Goal: Find specific page/section: Find specific page/section

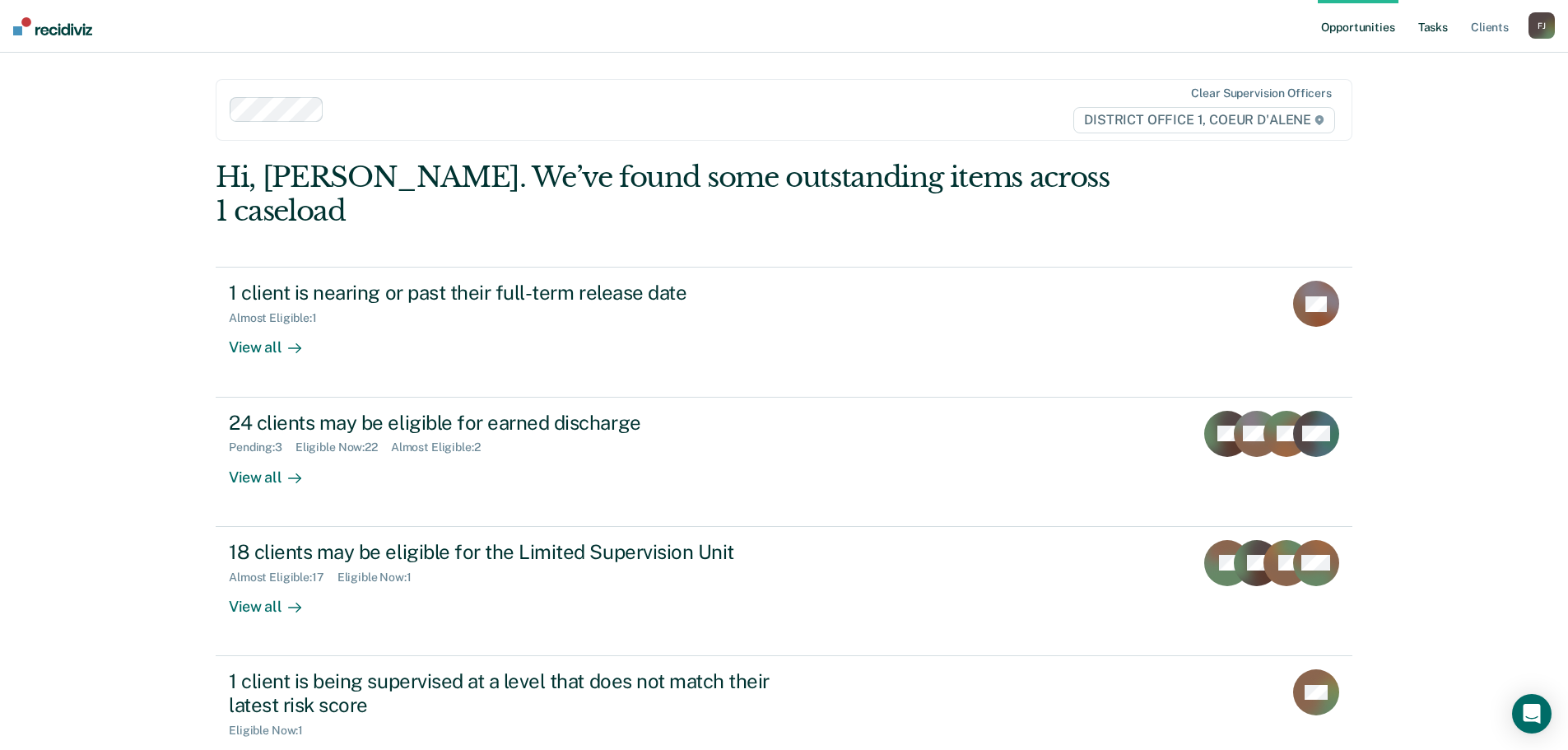
click at [1431, 28] on link "Tasks" at bounding box center [1432, 26] width 36 height 53
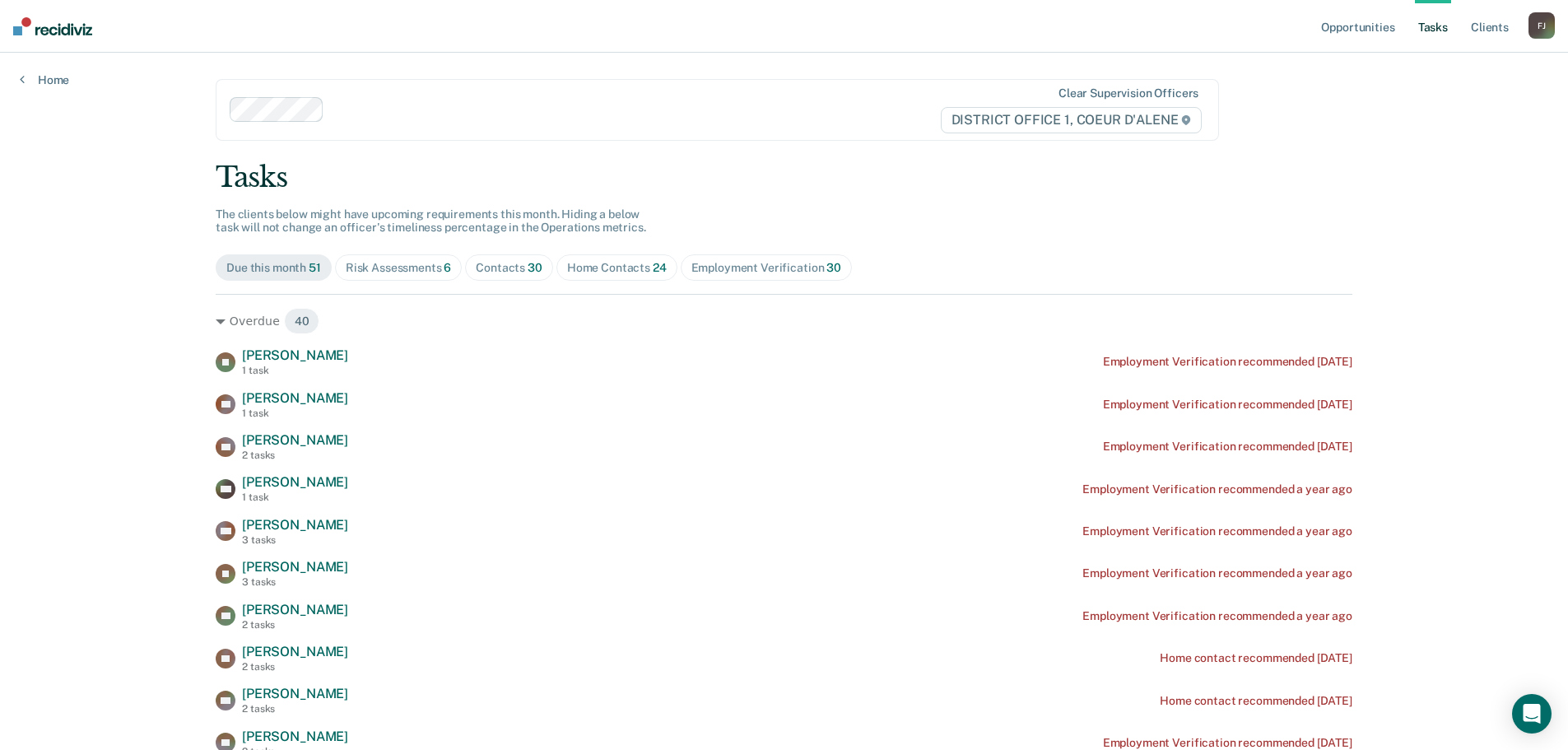
click at [377, 265] on div "Risk Assessments 6" at bounding box center [399, 268] width 106 height 14
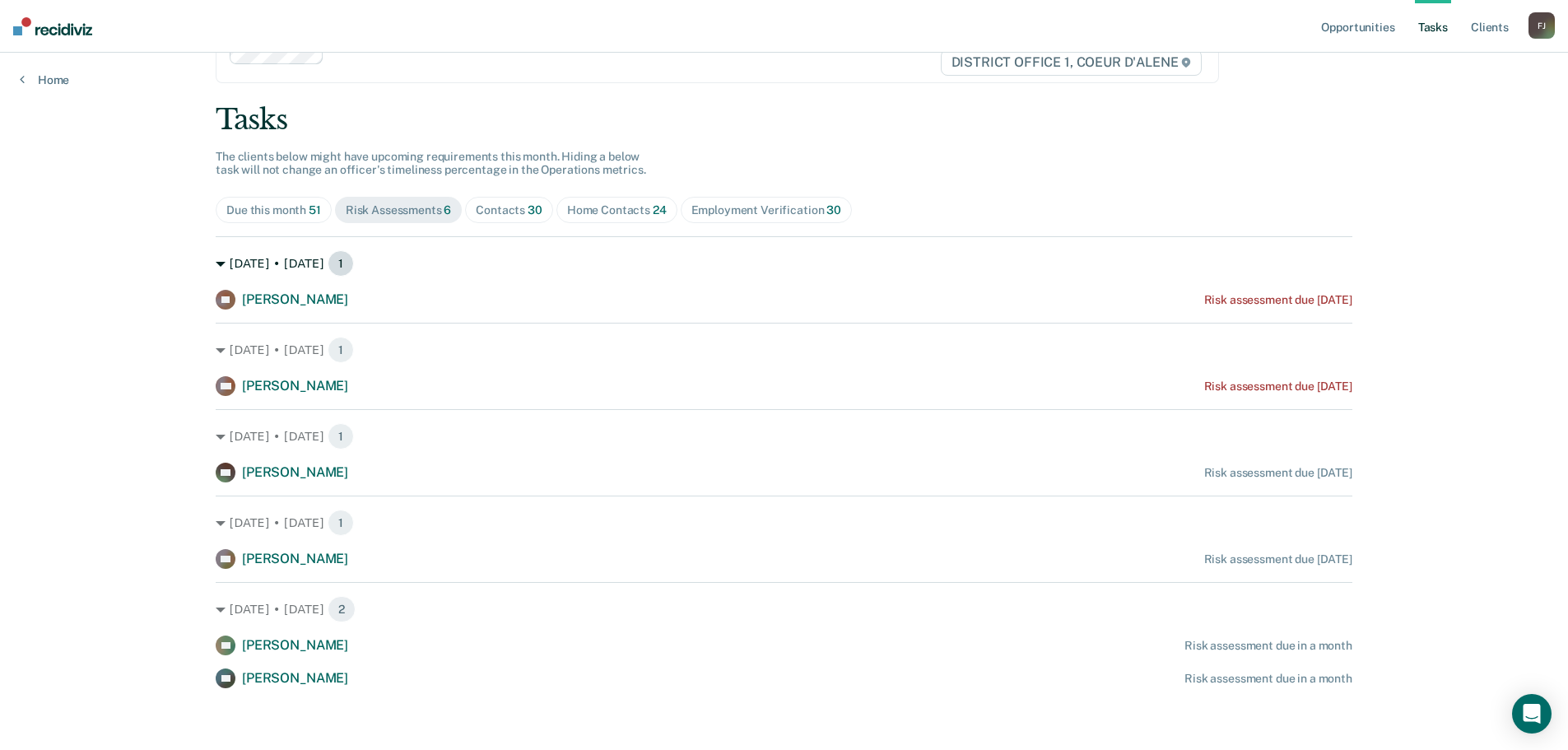
scroll to position [61, 0]
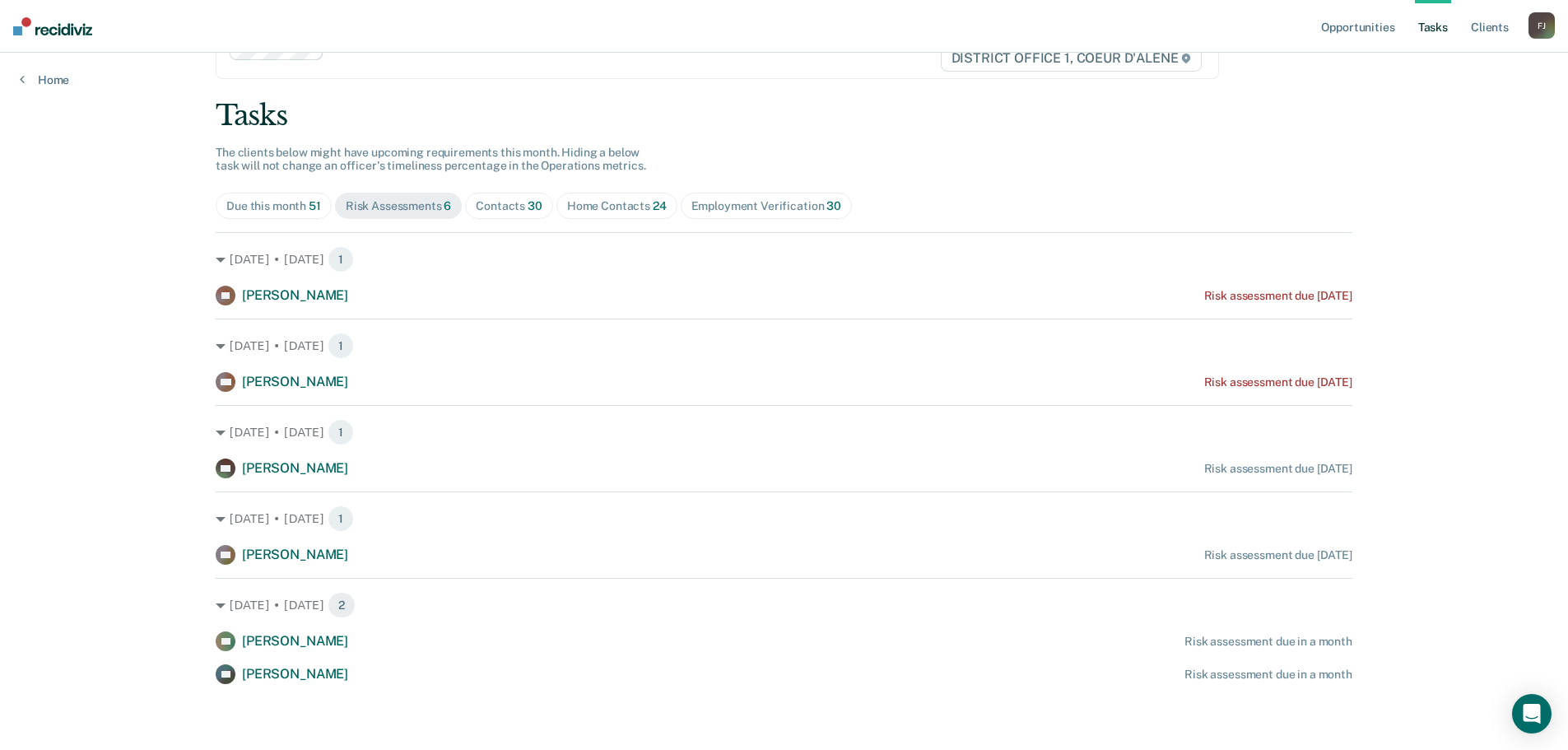
click at [486, 208] on div "Contacts 30" at bounding box center [509, 206] width 67 height 14
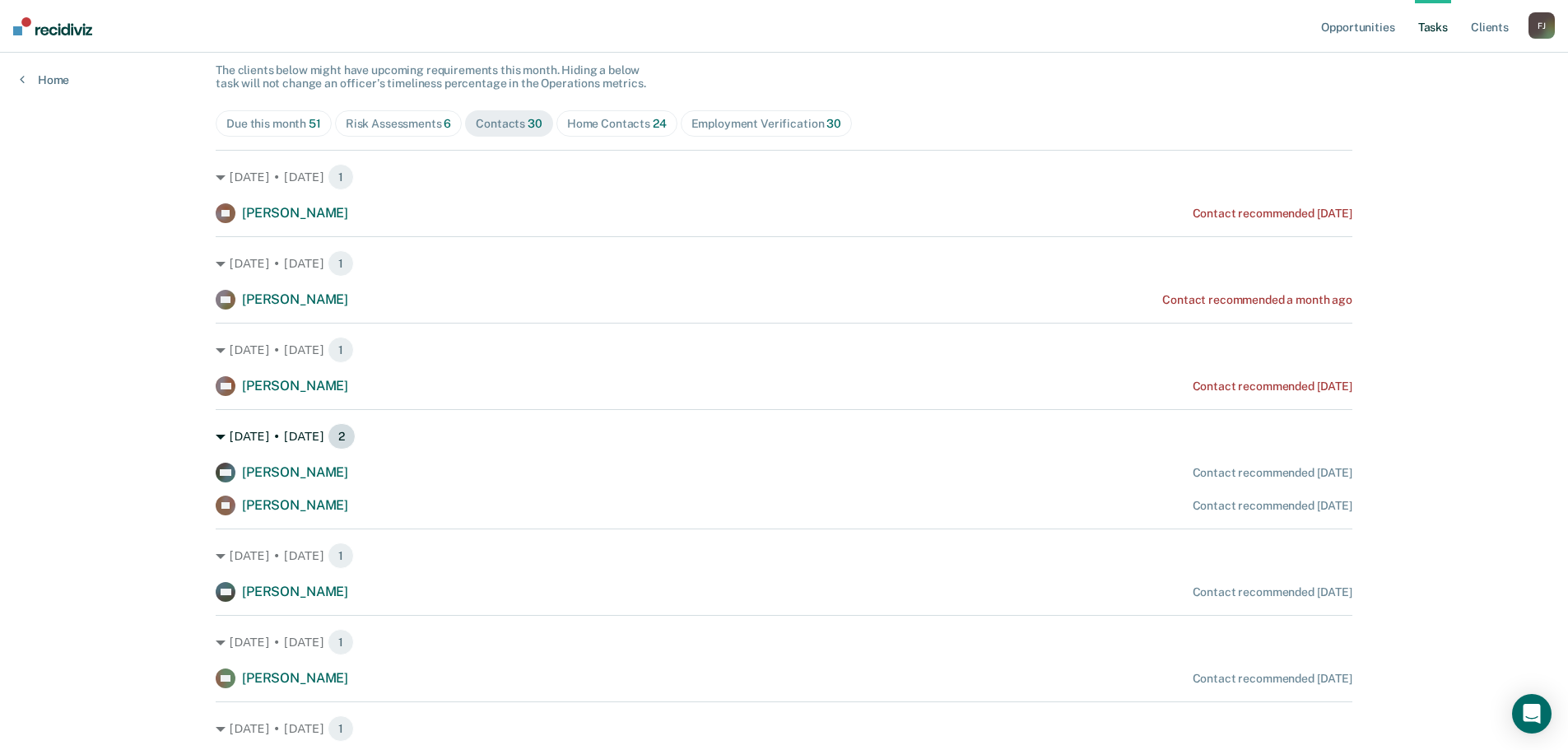
scroll to position [117, 0]
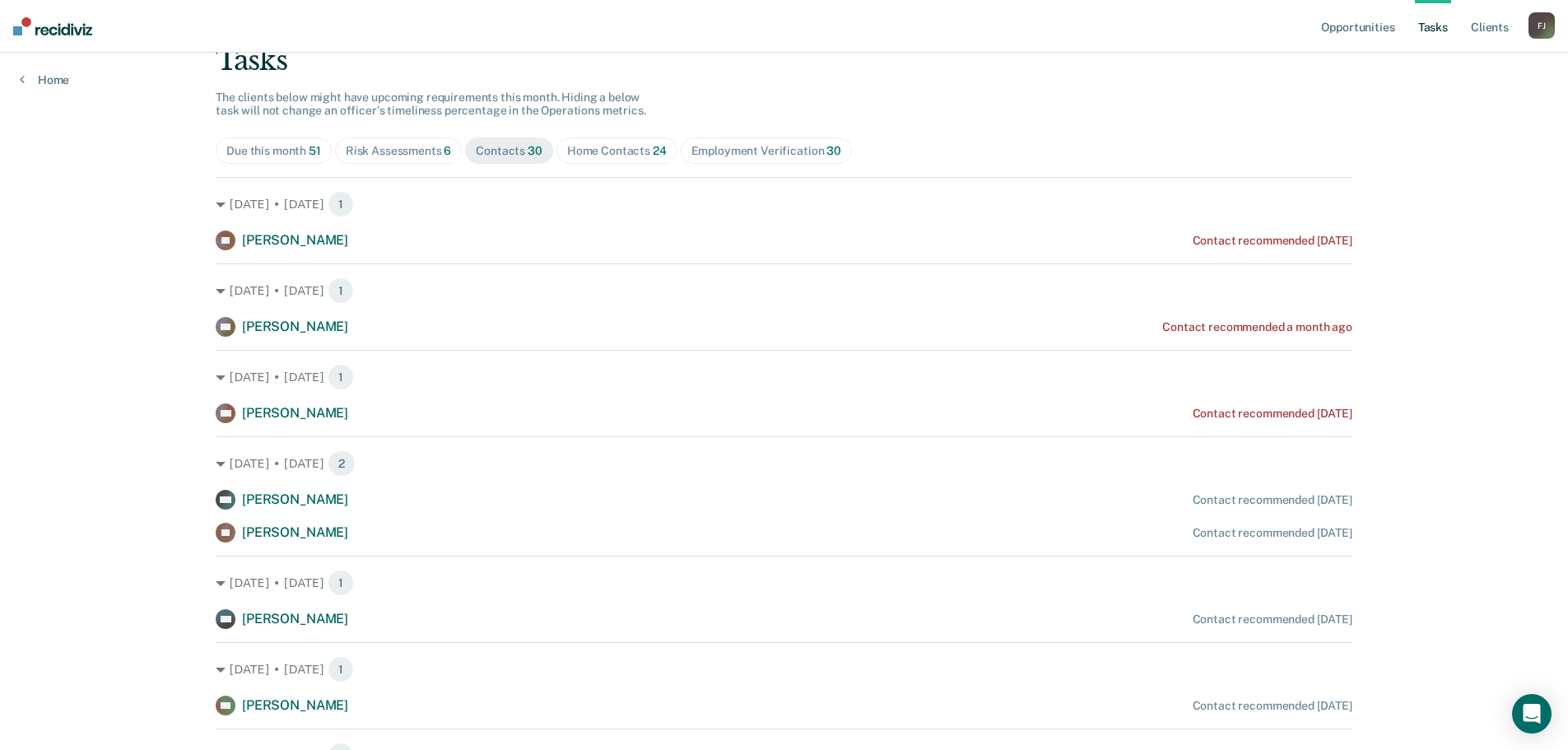
click at [592, 146] on div "Home Contacts 24" at bounding box center [617, 151] width 100 height 14
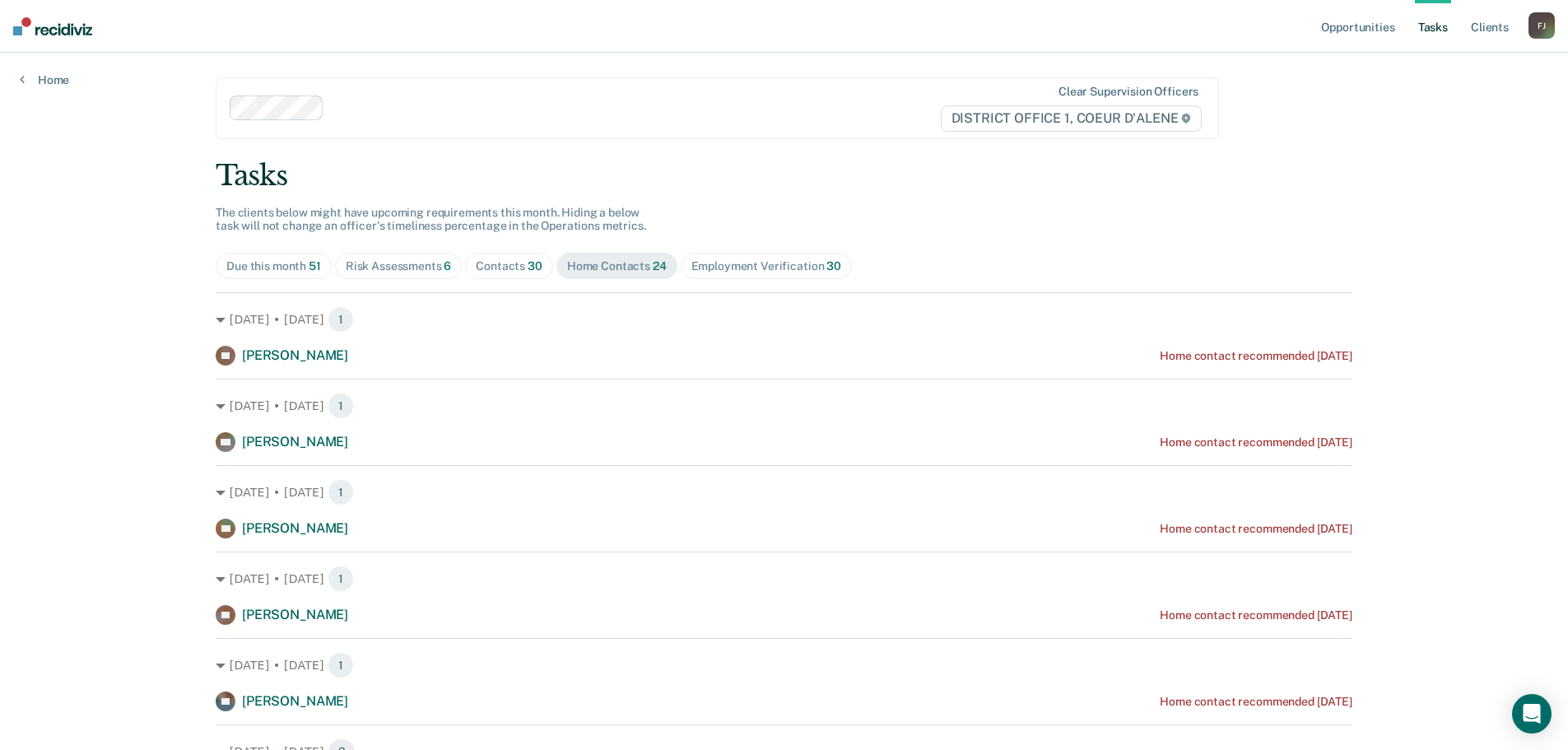
scroll to position [0, 0]
click at [1483, 23] on link "Client s" at bounding box center [1489, 26] width 45 height 53
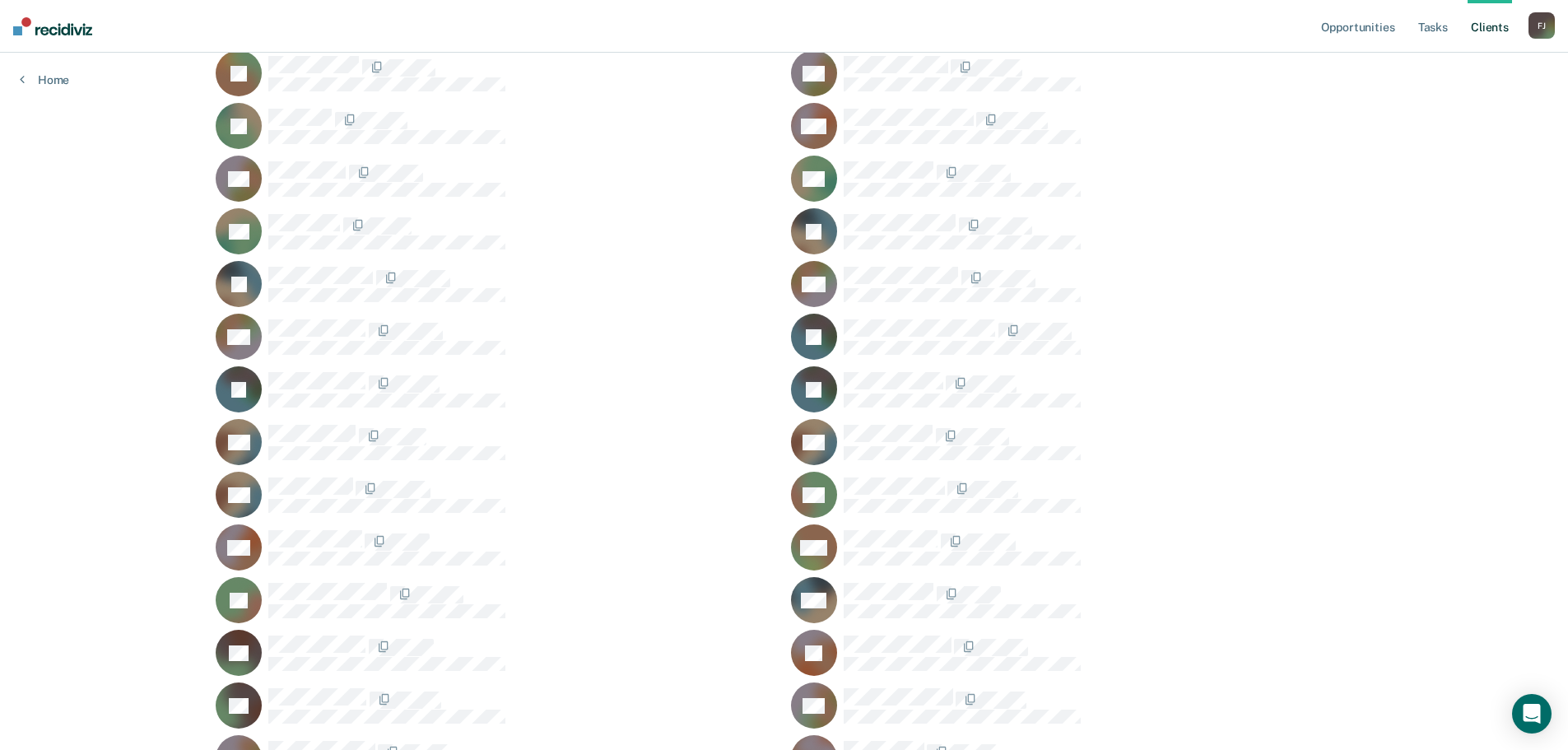
scroll to position [549, 0]
